Goal: Task Accomplishment & Management: Manage account settings

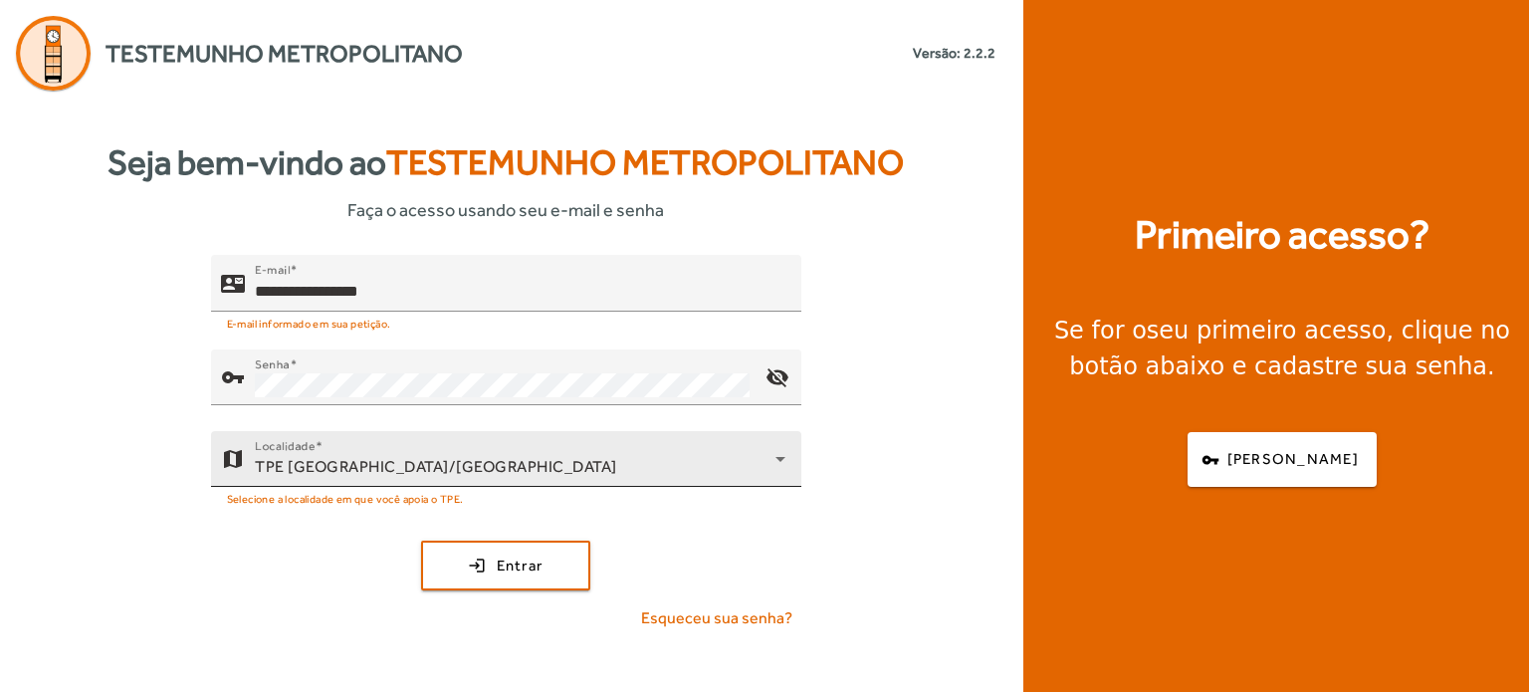
click at [737, 472] on div "TPE [GEOGRAPHIC_DATA]/[GEOGRAPHIC_DATA]" at bounding box center [515, 467] width 521 height 24
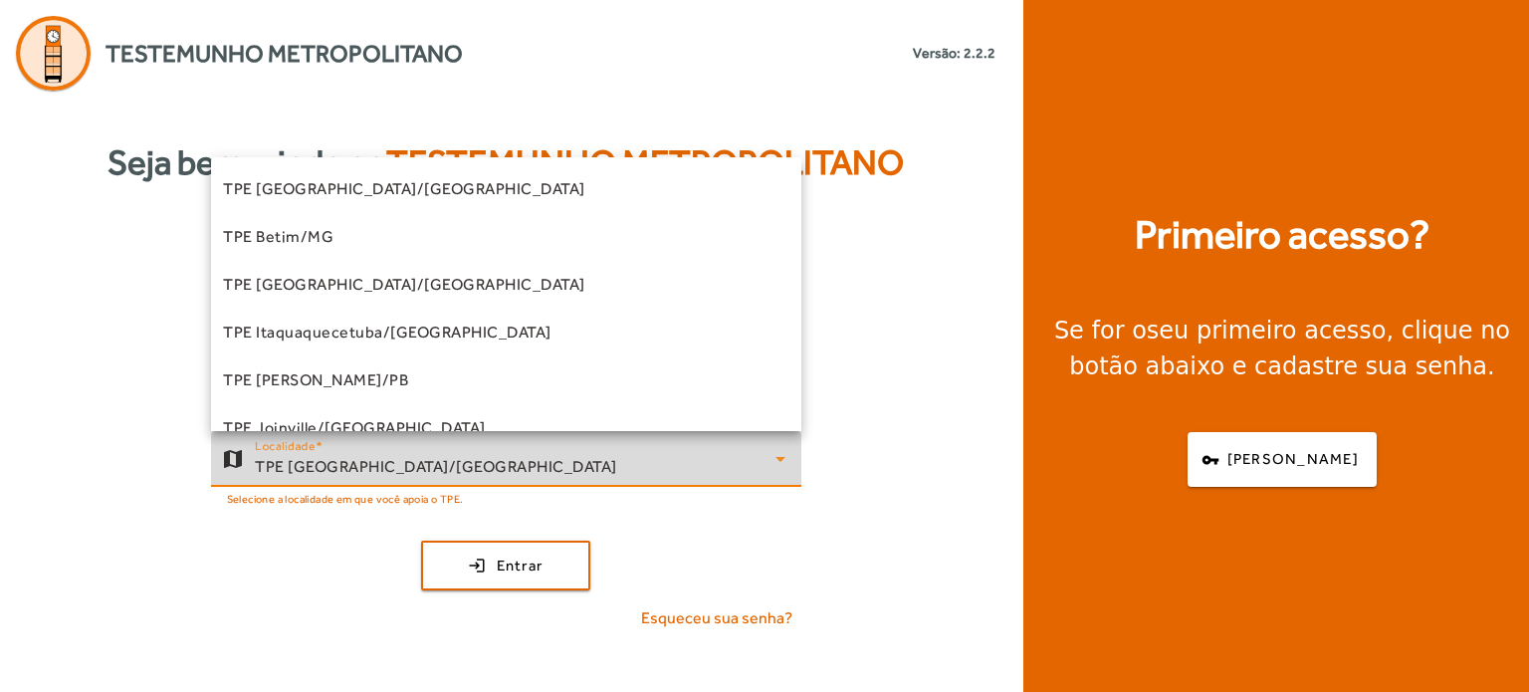
click at [920, 289] on div at bounding box center [764, 346] width 1529 height 692
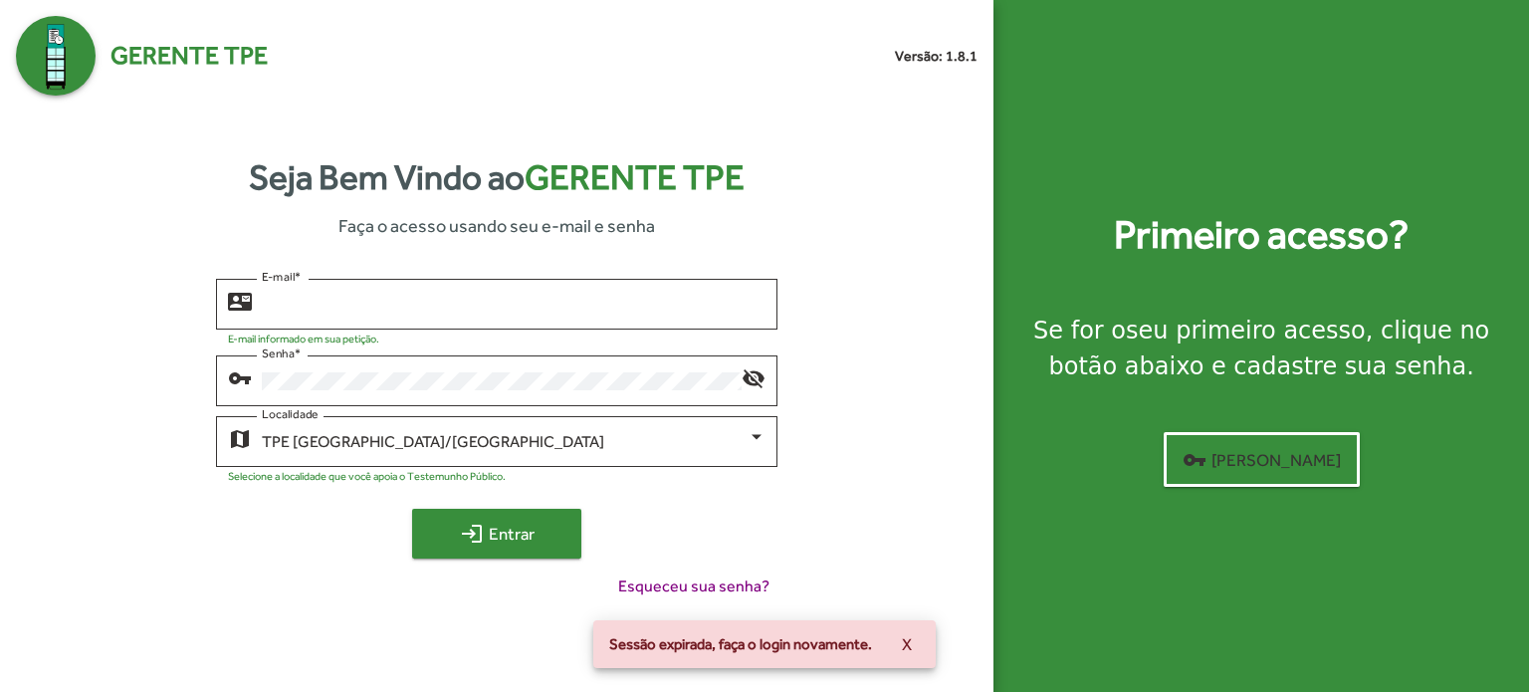
type input "**********"
click at [484, 546] on span "login Entrar" at bounding box center [496, 534] width 133 height 36
